Goal: Check status: Check status

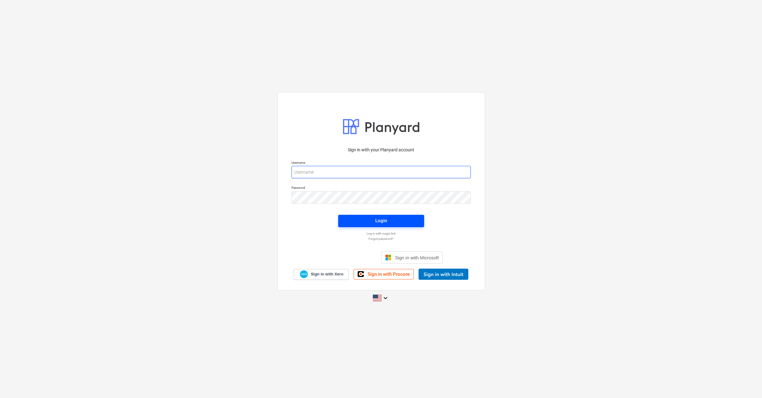
type input "[EMAIL_ADDRESS][DOMAIN_NAME]"
click at [384, 225] on button "Login" at bounding box center [381, 221] width 86 height 12
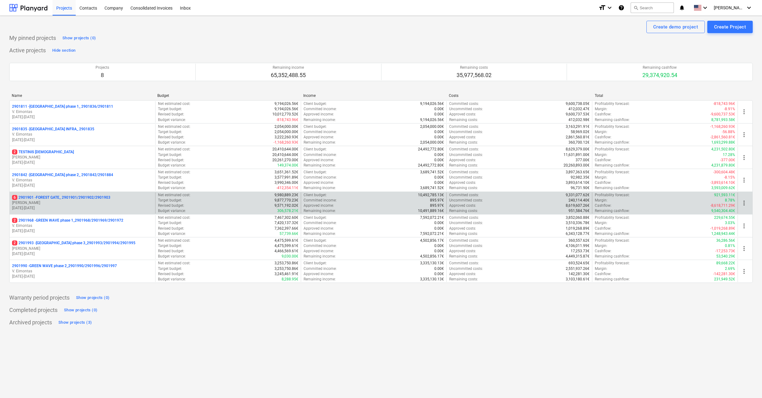
click at [52, 200] on p "6 2901901 - FOREST GATE_ 2901901/2901902/2901903" at bounding box center [61, 197] width 98 height 5
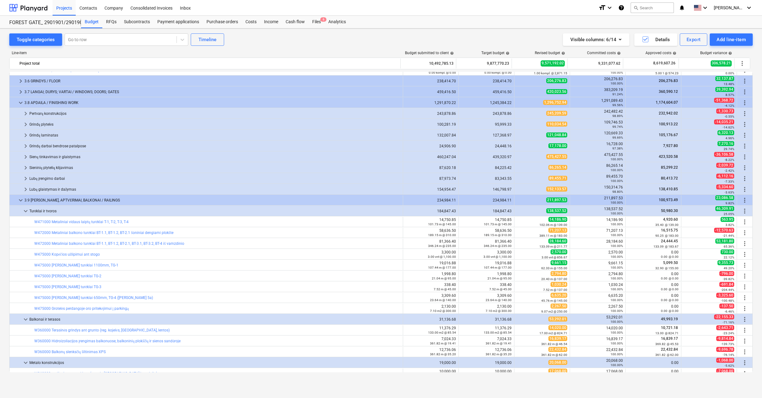
scroll to position [706, 0]
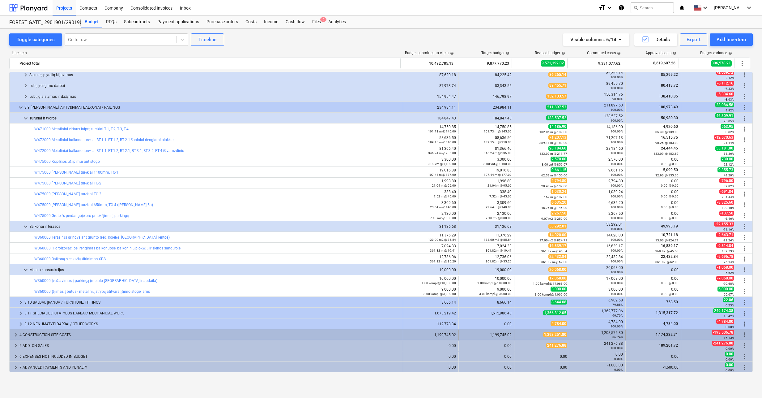
click at [15, 336] on span "keyboard_arrow_right" at bounding box center [15, 334] width 7 height 7
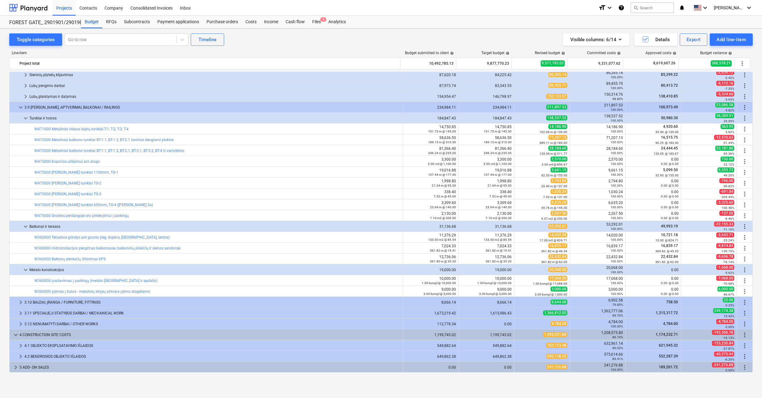
click at [15, 336] on span "keyboard_arrow_down" at bounding box center [15, 334] width 7 height 7
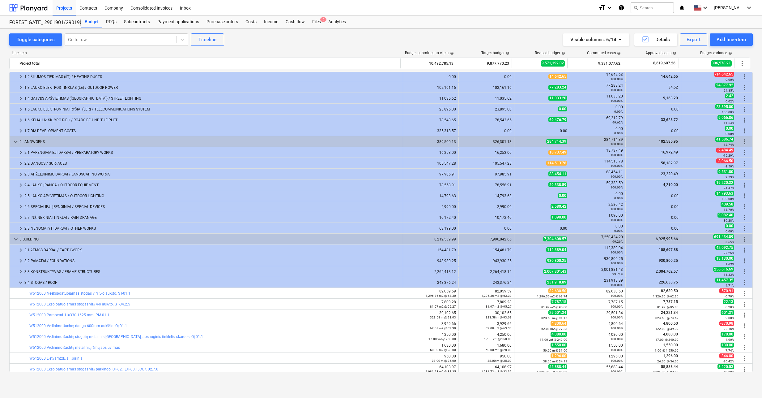
scroll to position [0, 0]
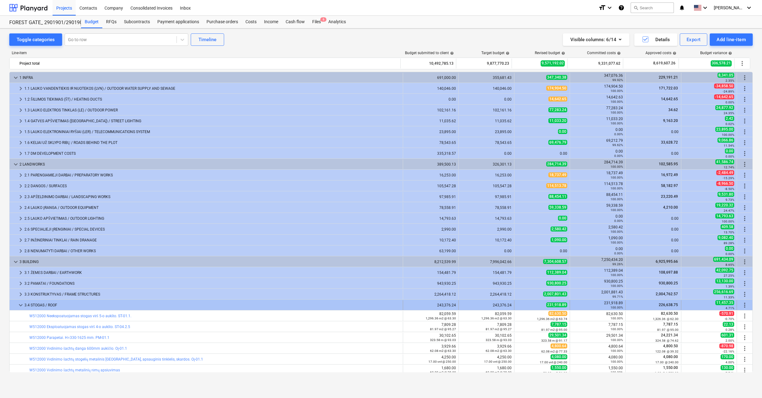
click at [18, 305] on span "keyboard_arrow_down" at bounding box center [20, 304] width 7 height 7
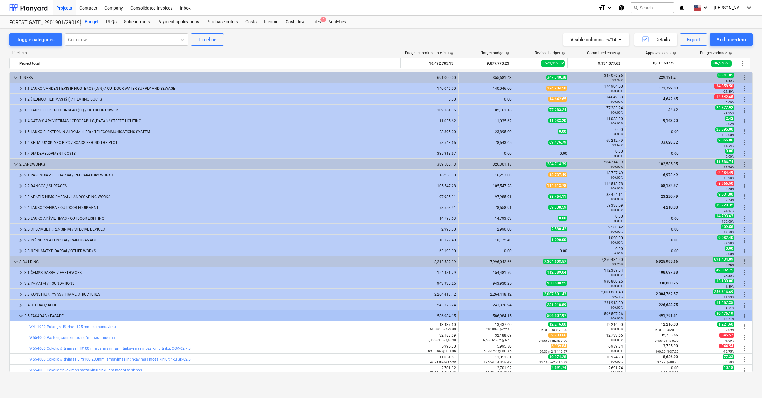
click at [18, 316] on span "keyboard_arrow_down" at bounding box center [20, 315] width 7 height 7
